Goal: Transaction & Acquisition: Purchase product/service

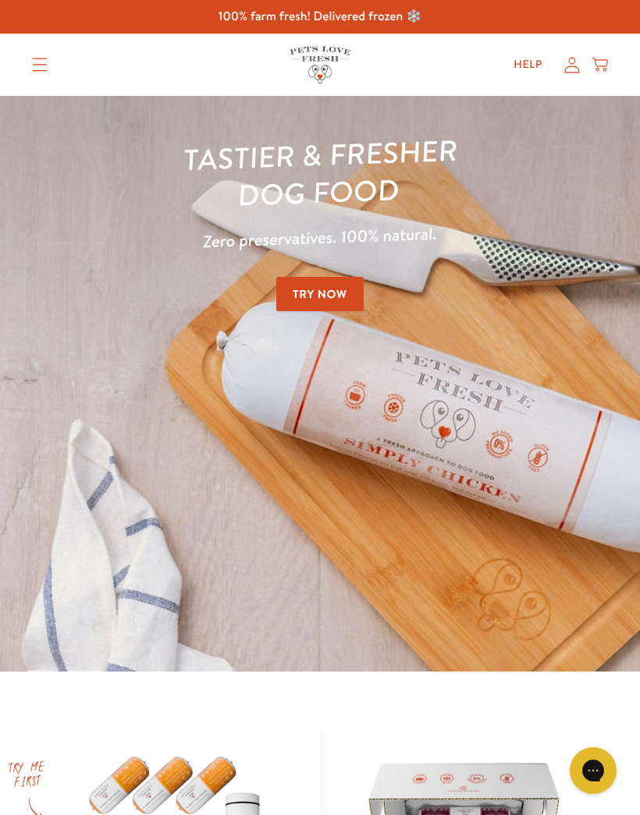
click at [316, 296] on link "Try Now" at bounding box center [319, 294] width 87 height 35
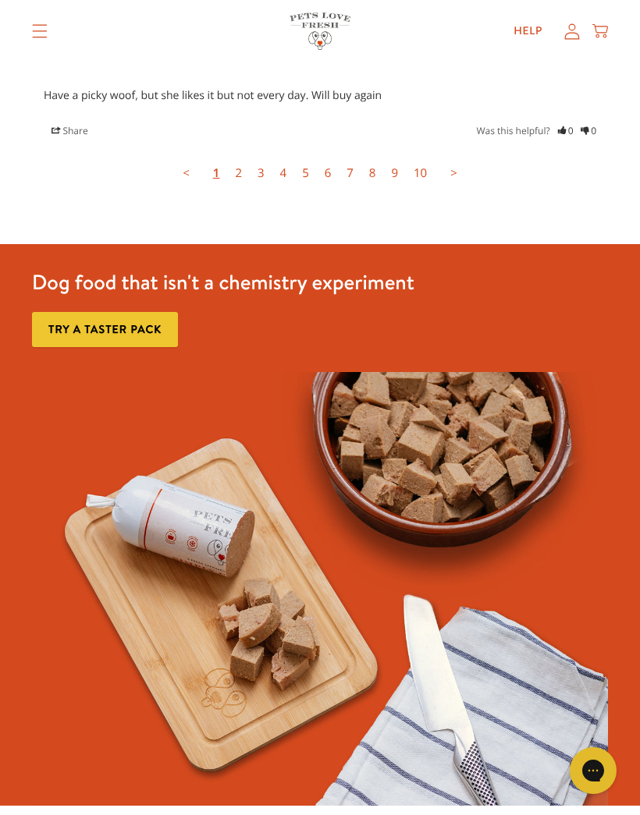
scroll to position [5277, 0]
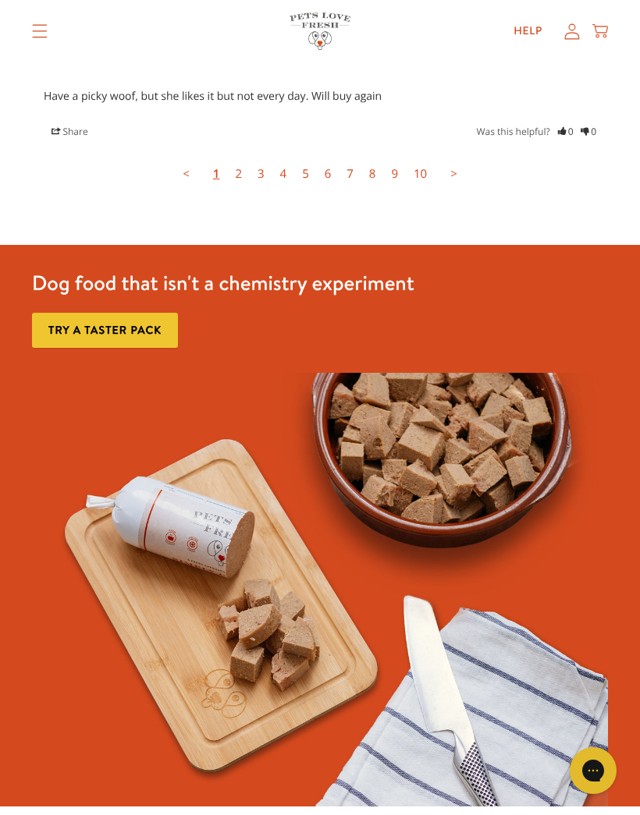
click at [101, 313] on link "Try a taster pack" at bounding box center [105, 330] width 146 height 35
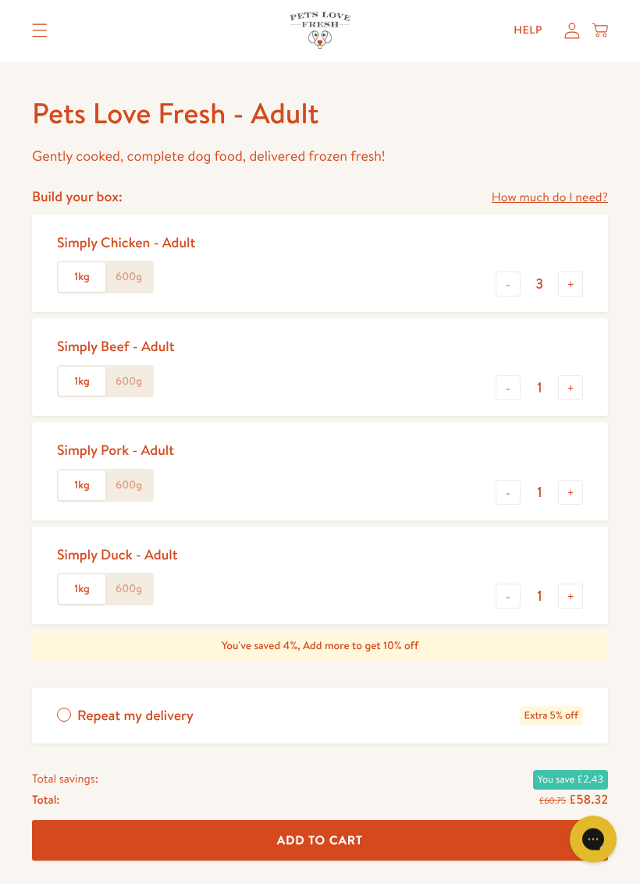
scroll to position [578, 0]
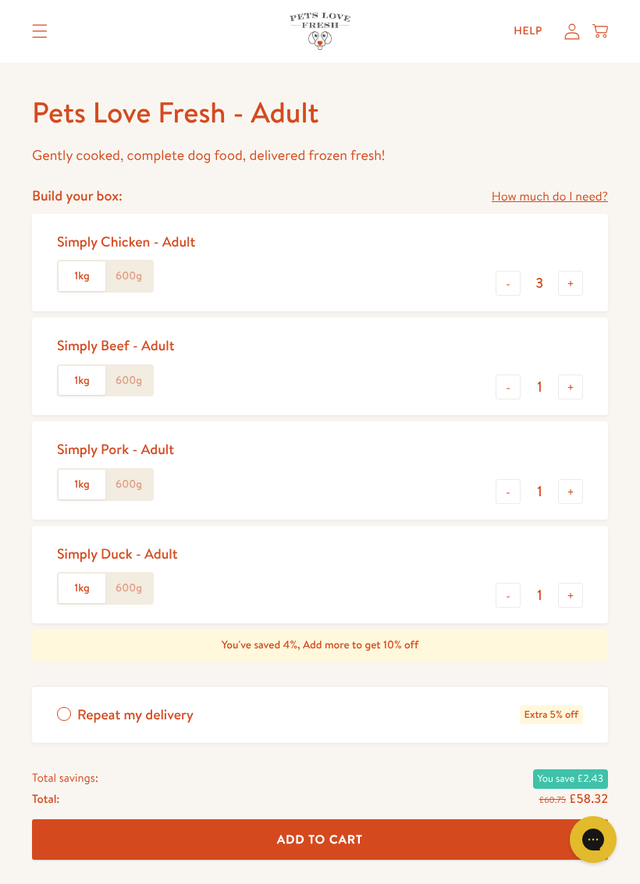
click at [512, 285] on button "-" at bounding box center [507, 283] width 25 height 25
click at [501, 278] on button "-" at bounding box center [507, 283] width 25 height 25
type input "1"
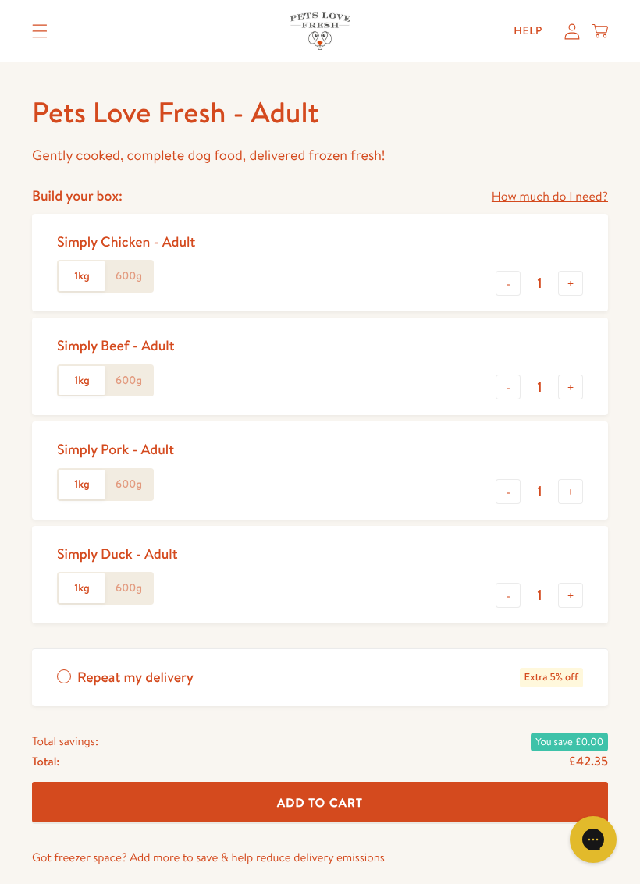
click at [501, 483] on button "-" at bounding box center [507, 491] width 25 height 25
type input "0"
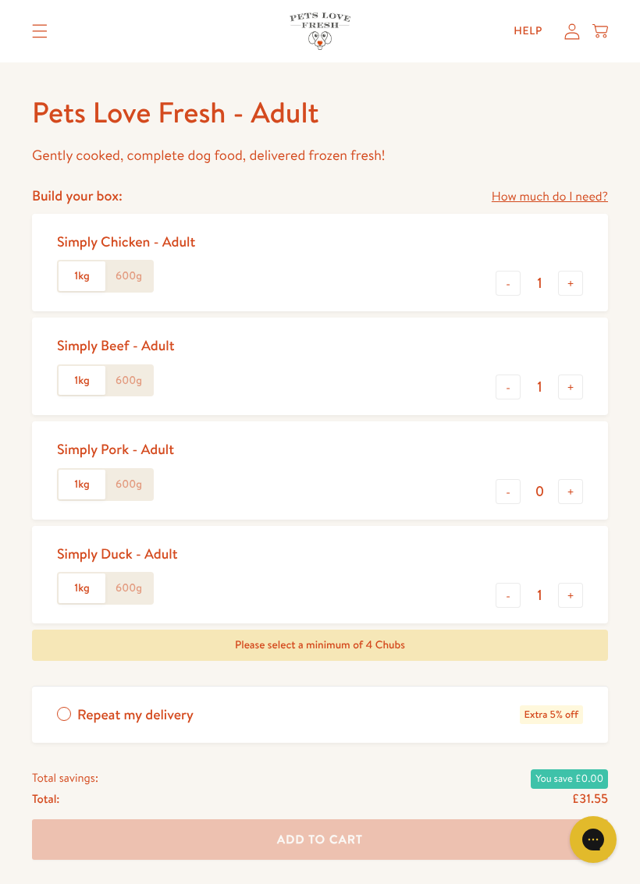
click at [502, 388] on button "-" at bounding box center [507, 386] width 25 height 25
type input "0"
click at [502, 281] on button "-" at bounding box center [507, 283] width 25 height 25
type input "0"
click at [576, 383] on button "+" at bounding box center [570, 386] width 25 height 25
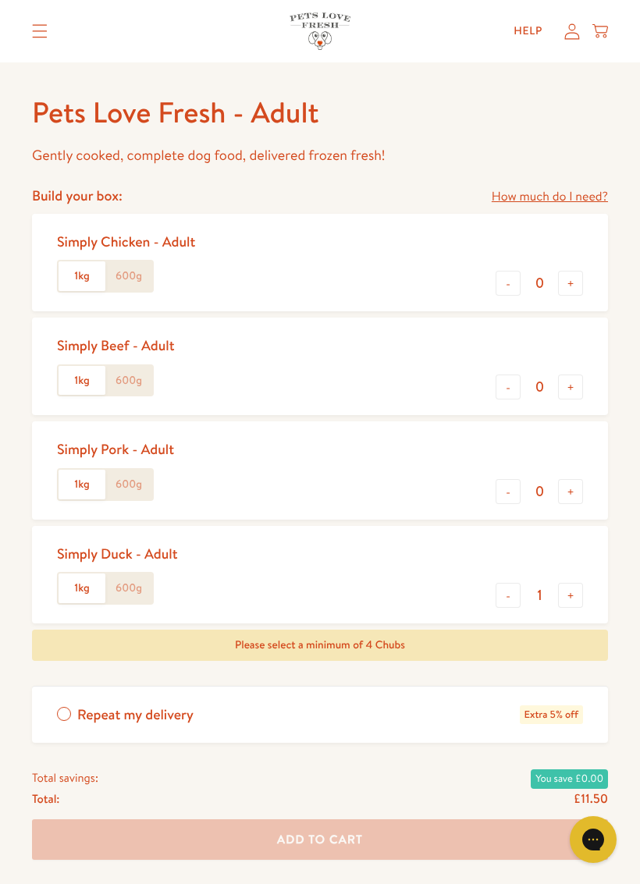
type input "1"
click at [566, 480] on button "+" at bounding box center [570, 491] width 25 height 25
type input "1"
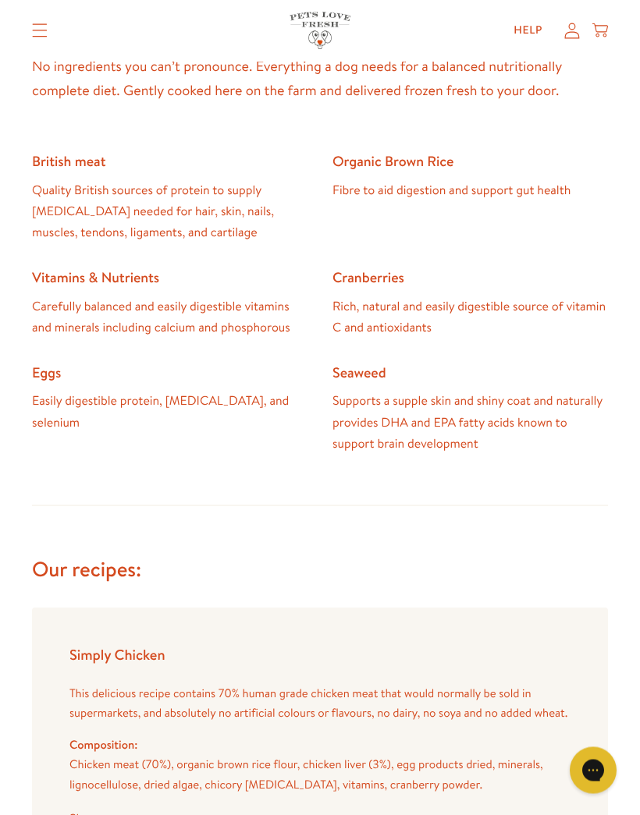
scroll to position [2009, 0]
